Goal: Transaction & Acquisition: Purchase product/service

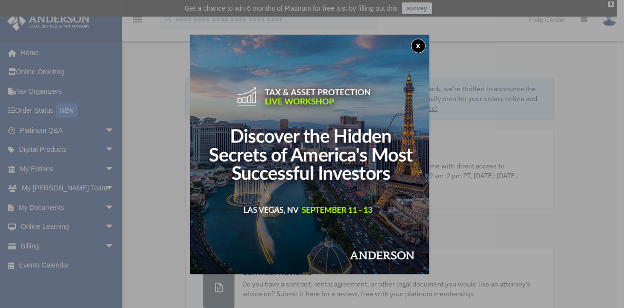
click at [418, 46] on button "x" at bounding box center [418, 46] width 15 height 15
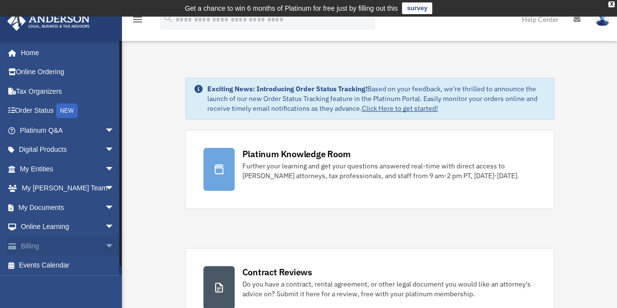
click at [43, 248] on link "Billing arrow_drop_down" at bounding box center [68, 246] width 122 height 20
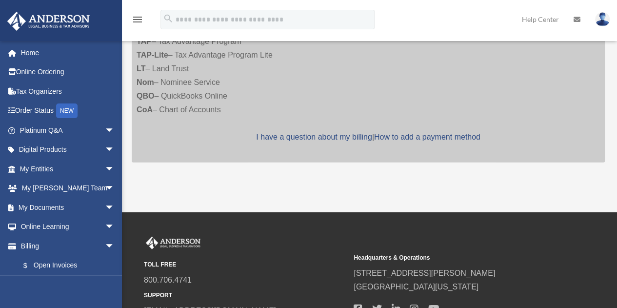
scroll to position [829, 0]
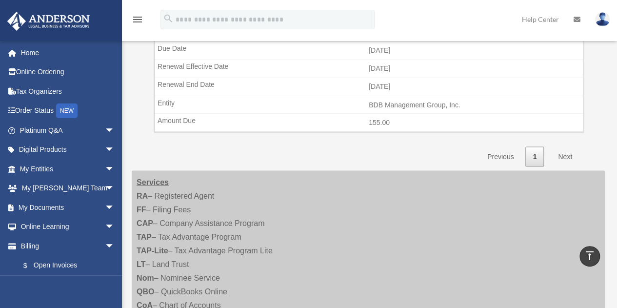
click at [565, 148] on link "Next" at bounding box center [565, 156] width 29 height 20
click at [561, 146] on link "Next" at bounding box center [565, 156] width 29 height 20
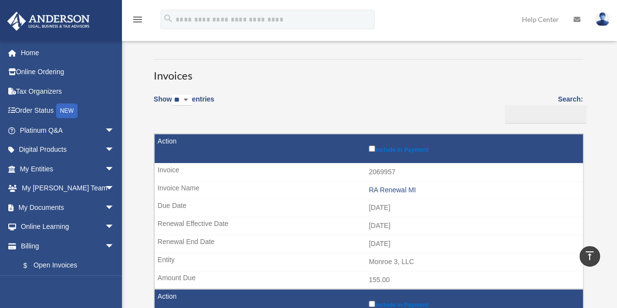
scroll to position [0, 0]
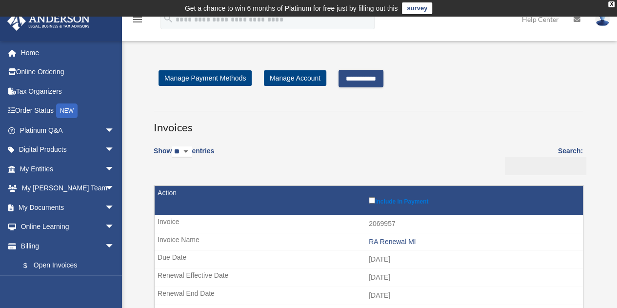
click at [383, 79] on input "**********" at bounding box center [360, 79] width 45 height 18
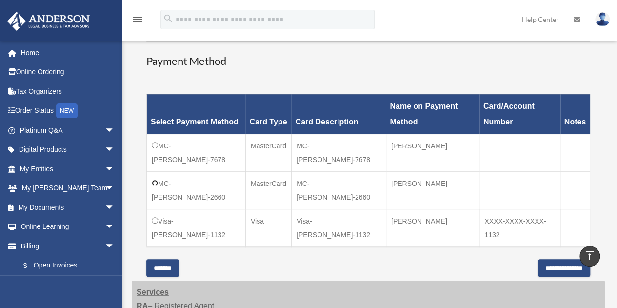
scroll to position [439, 0]
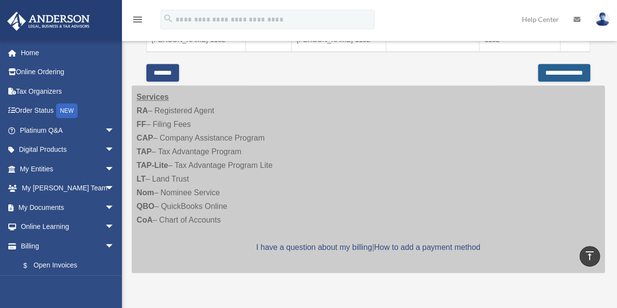
click at [538, 72] on input "**********" at bounding box center [564, 73] width 52 height 18
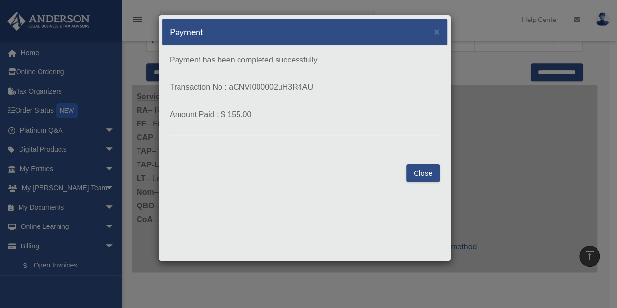
click at [418, 173] on button "Close" at bounding box center [423, 173] width 34 height 18
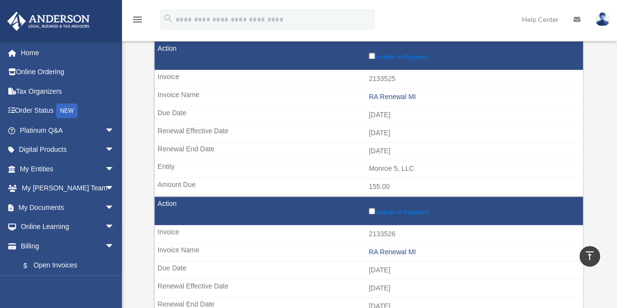
scroll to position [456, 0]
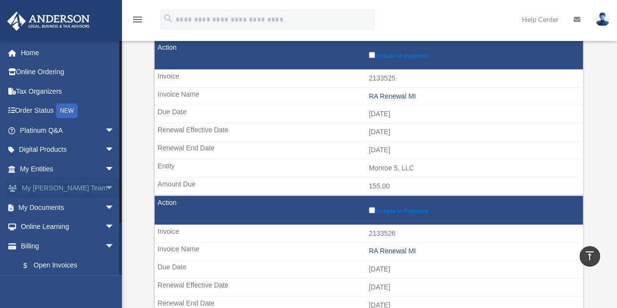
click at [55, 185] on link "My Anderson Team arrow_drop_down" at bounding box center [68, 188] width 122 height 20
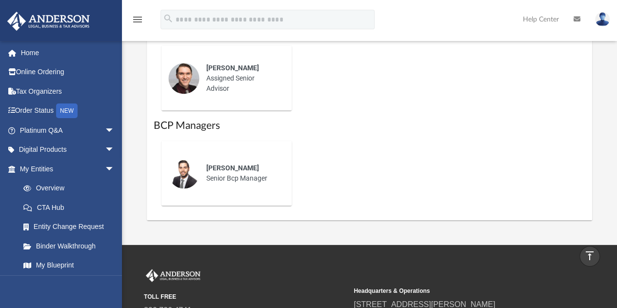
scroll to position [927, 0]
